Goal: Information Seeking & Learning: Learn about a topic

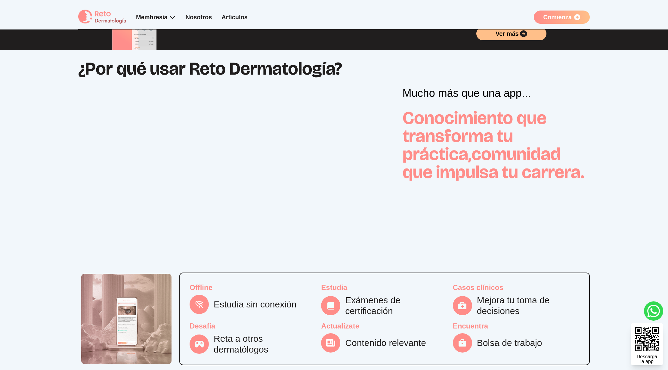
scroll to position [120, 0]
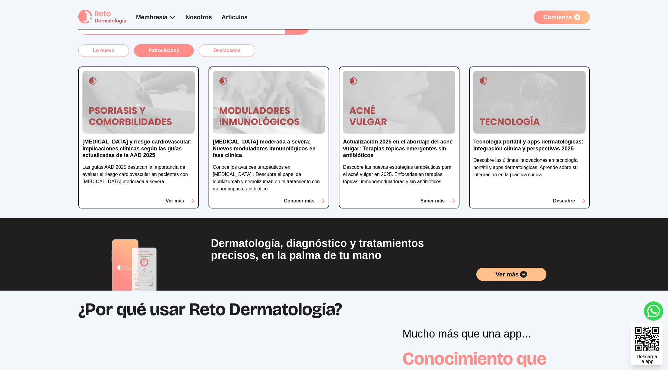
click at [177, 50] on button "Patrocinados" at bounding box center [164, 50] width 60 height 13
click at [169, 55] on button "Patrocinados" at bounding box center [164, 50] width 60 height 13
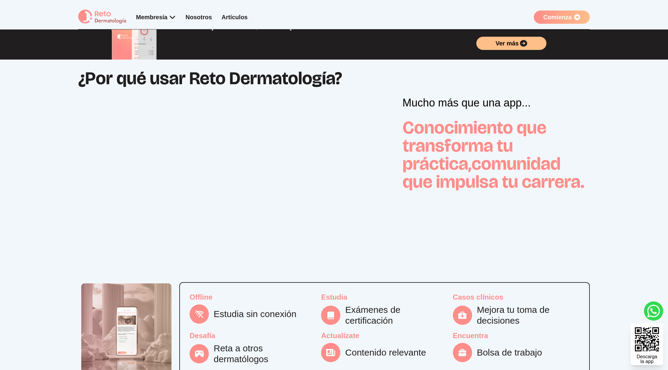
scroll to position [281, 0]
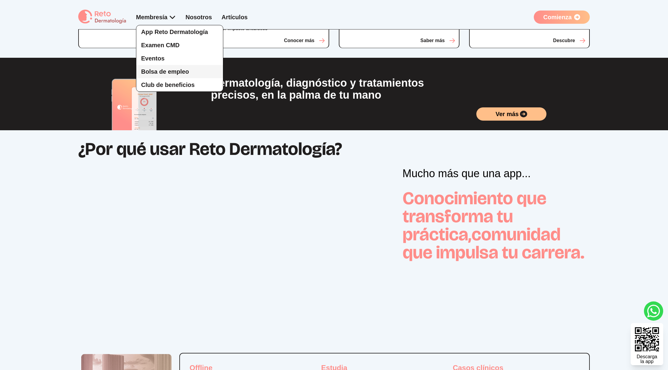
click at [168, 72] on span "Bolsa de empleo" at bounding box center [165, 71] width 48 height 7
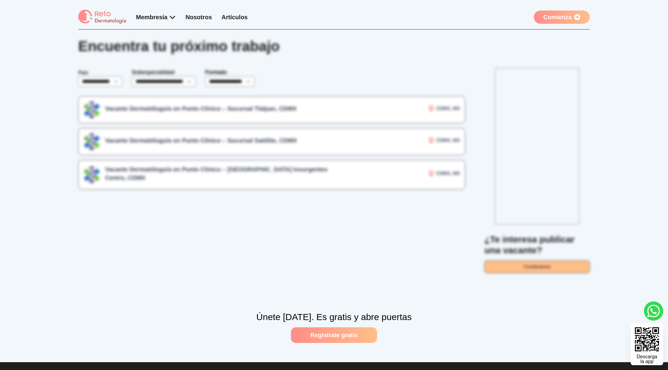
click at [239, 17] on link "Artículos" at bounding box center [235, 17] width 26 height 7
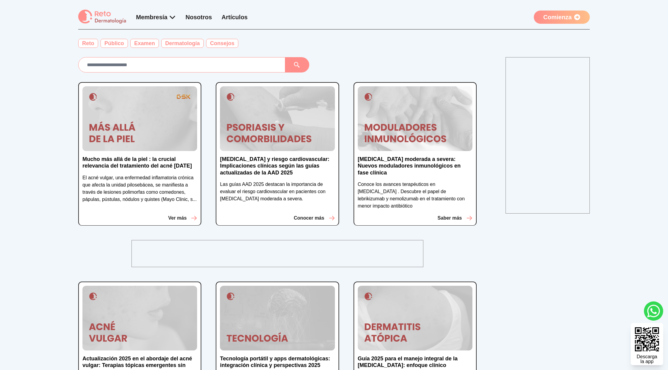
click at [99, 17] on img at bounding box center [102, 17] width 48 height 15
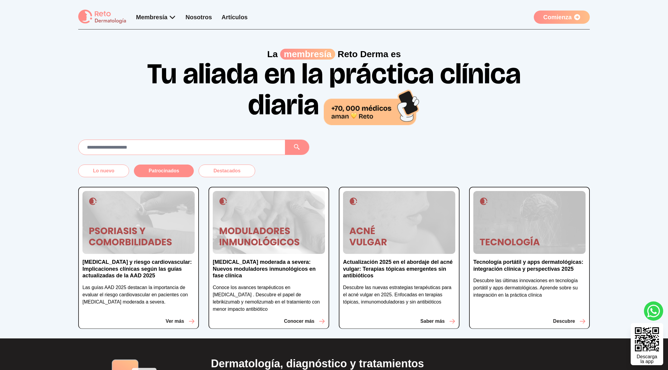
click at [167, 172] on button "Patrocinados" at bounding box center [164, 171] width 60 height 13
click at [223, 173] on button "Destacados" at bounding box center [227, 171] width 57 height 13
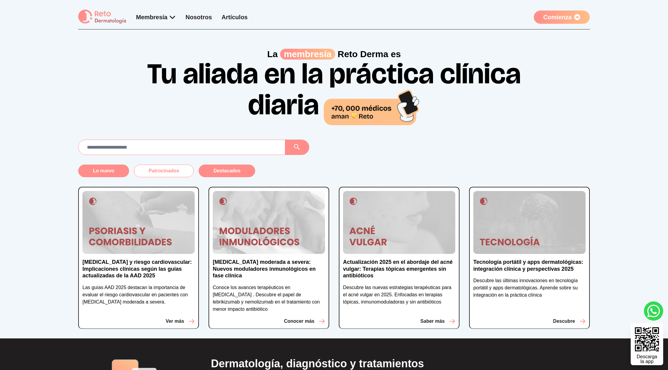
click at [107, 174] on button "Lo nuevo" at bounding box center [103, 171] width 51 height 13
click at [168, 180] on div "[MEDICAL_DATA] y riesgo cardiovascular: Implicaciones clínicas según las guías …" at bounding box center [334, 257] width 512 height 161
click at [173, 172] on button "Patrocinados" at bounding box center [164, 171] width 60 height 13
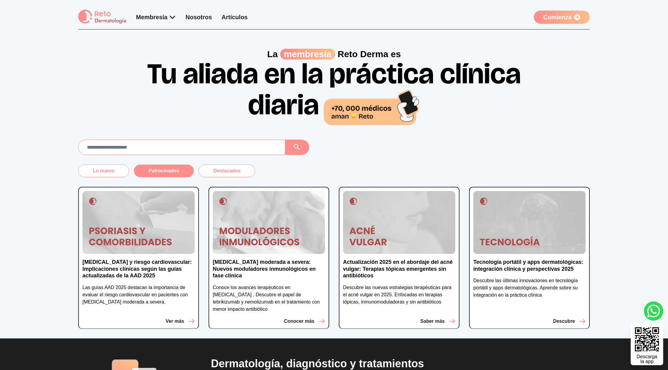
click at [173, 172] on button "Patrocinados" at bounding box center [164, 171] width 60 height 13
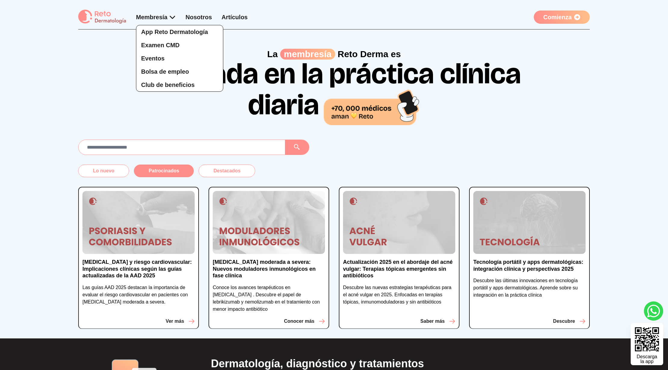
click at [169, 21] on div "App Reto Dermatología Examen CMD Eventos Bolsa de empleo Club de beneficios" at bounding box center [156, 52] width 40 height 79
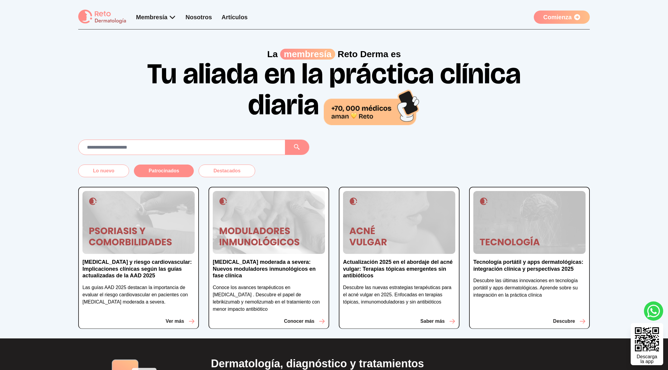
click at [230, 16] on link "Artículos" at bounding box center [235, 17] width 26 height 7
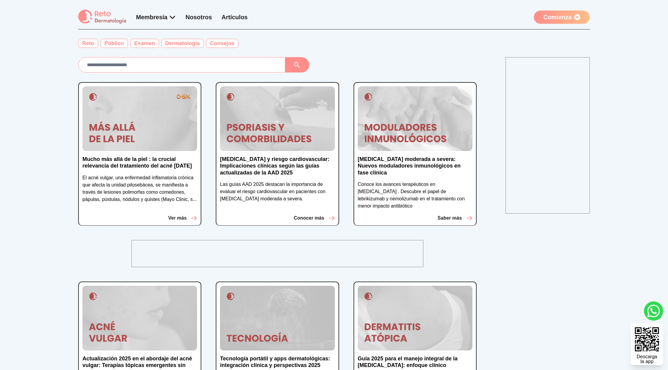
click at [169, 160] on p "Mucho más allá de la piel : la crucial relevancia del tratamiento del acné [DAT…" at bounding box center [140, 163] width 115 height 14
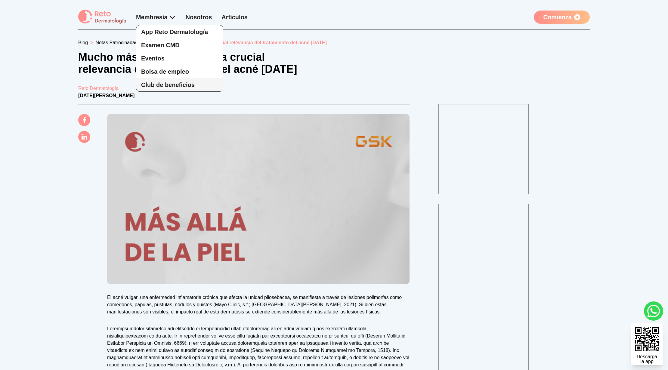
click at [162, 84] on span "Club de beneficios" at bounding box center [168, 85] width 54 height 7
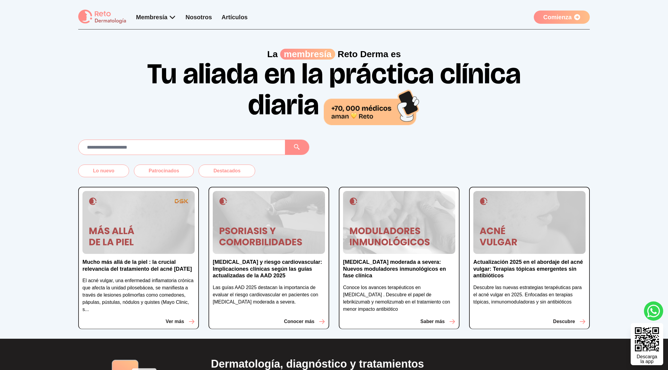
click at [158, 230] on img at bounding box center [139, 222] width 112 height 63
